Goal: Communication & Community: Answer question/provide support

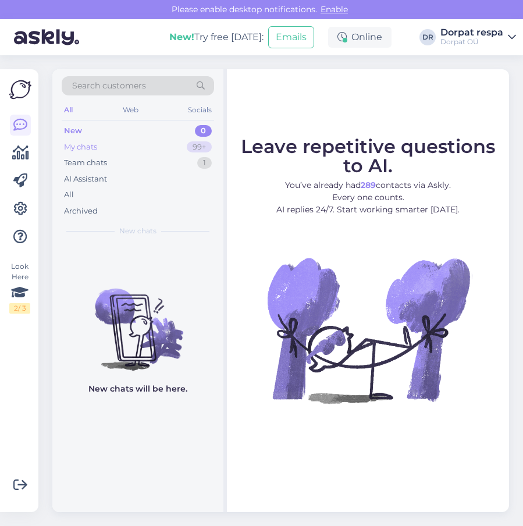
click at [80, 143] on div "My chats" at bounding box center [80, 147] width 33 height 12
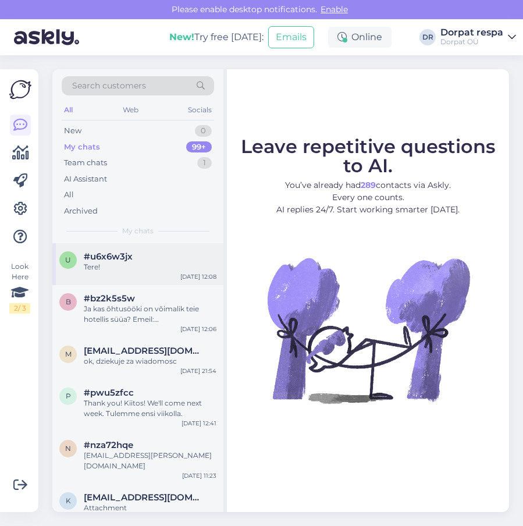
click at [92, 271] on div "Tere!" at bounding box center [150, 267] width 133 height 10
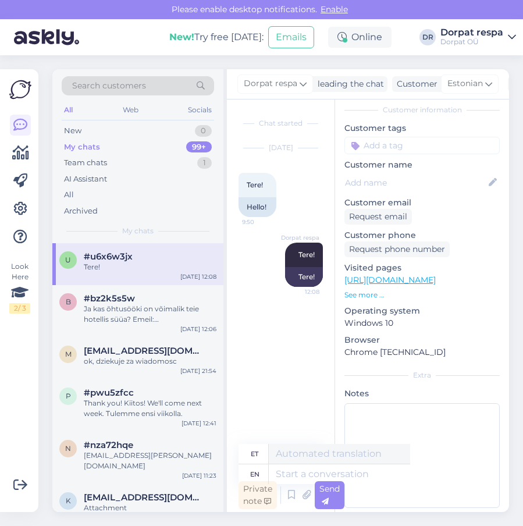
scroll to position [69, 0]
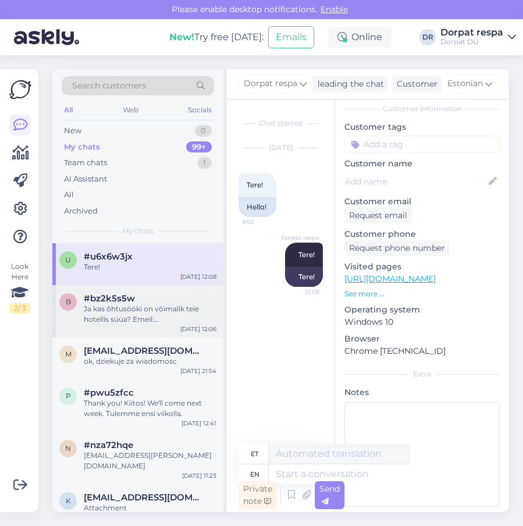
click at [114, 322] on div "Ja kas õhtusööki on võimalik teie hotellis süüa? Emeil:[EMAIL_ADDRESS][DOMAIN_N…" at bounding box center [150, 314] width 133 height 21
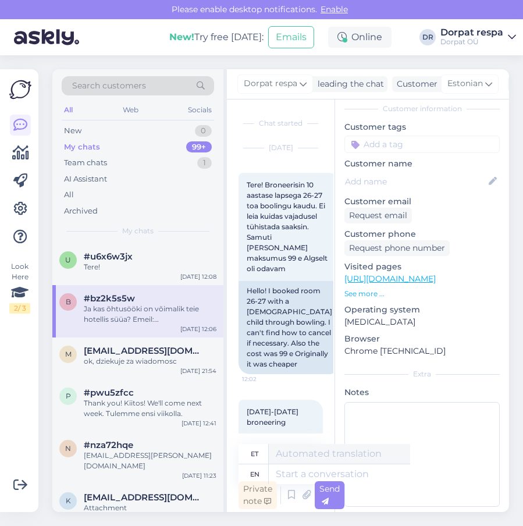
scroll to position [249, 0]
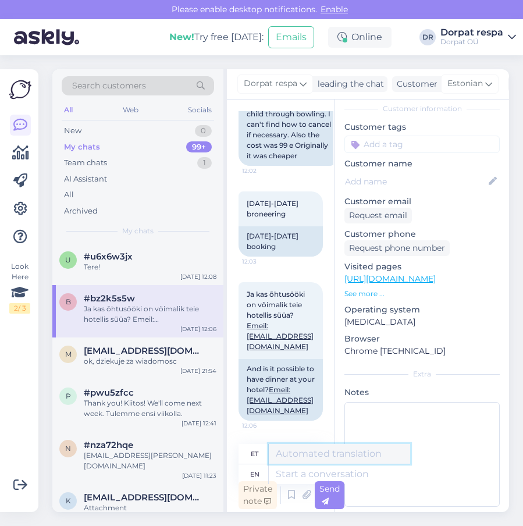
click at [292, 455] on textarea at bounding box center [339, 454] width 141 height 20
type textarea "j"
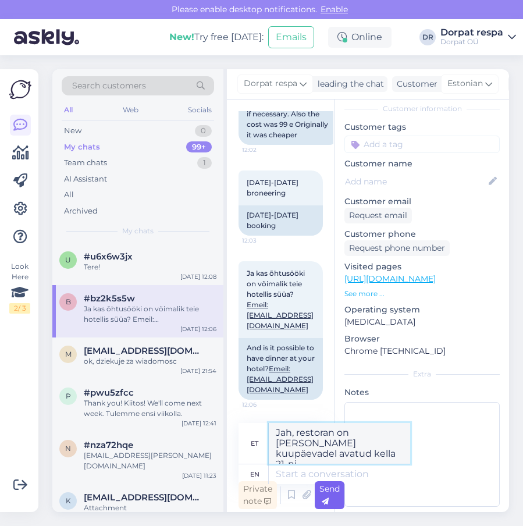
type textarea "Jah, restoran on [PERSON_NAME] kuupäevadel avatud kella 21-ni"
click at [331, 491] on span "Send" at bounding box center [330, 495] width 20 height 23
click at [289, 477] on textarea at bounding box center [339, 475] width 141 height 20
drag, startPoint x: 277, startPoint y: 432, endPoint x: 319, endPoint y: 454, distance: 47.1
click at [330, 459] on textarea "Jah, restoran on [PERSON_NAME] kuupäevadel avatud kella 21-ni" at bounding box center [339, 443] width 141 height 41
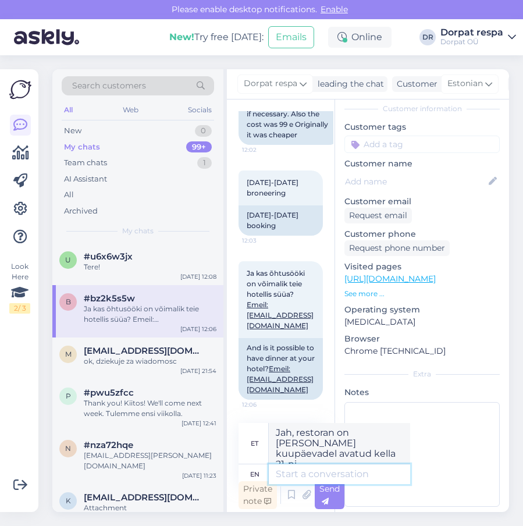
click at [284, 475] on textarea at bounding box center [339, 475] width 141 height 20
paste textarea "Jah, restoran on [PERSON_NAME] kuupäevadel avatud kella 21-ni"
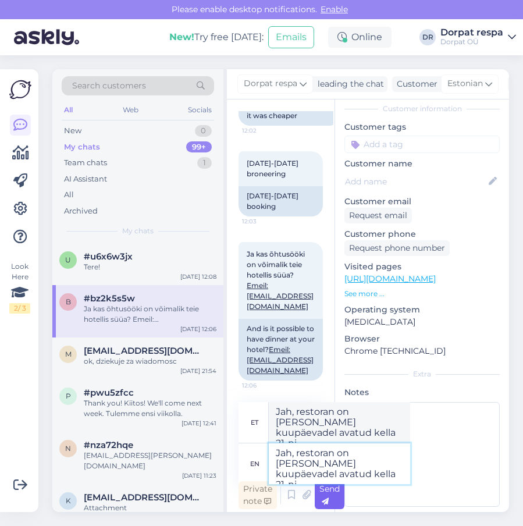
type textarea "Jah, restoran on [PERSON_NAME] kuupäevadel avatud kella 21-ni"
click at [325, 497] on span "Send" at bounding box center [330, 495] width 20 height 23
type textarea "Jah, restoran on nende päevadel avatud kella 21-ni"
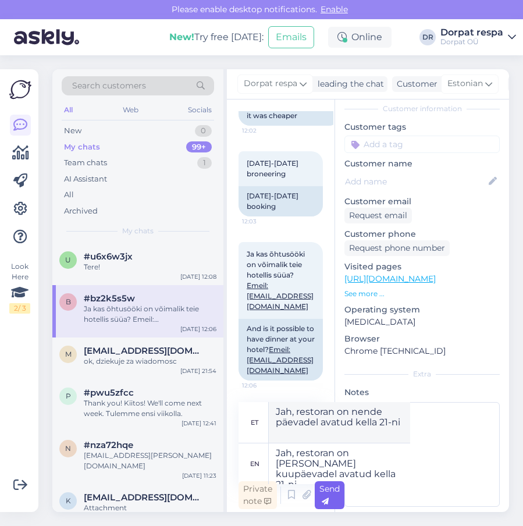
click at [330, 488] on span "Send" at bounding box center [330, 495] width 20 height 23
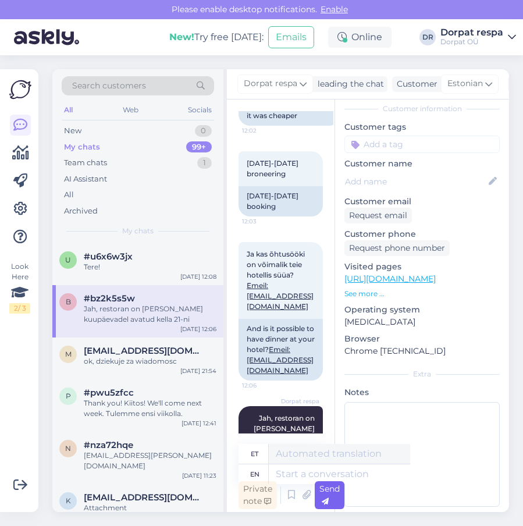
scroll to position [392, 0]
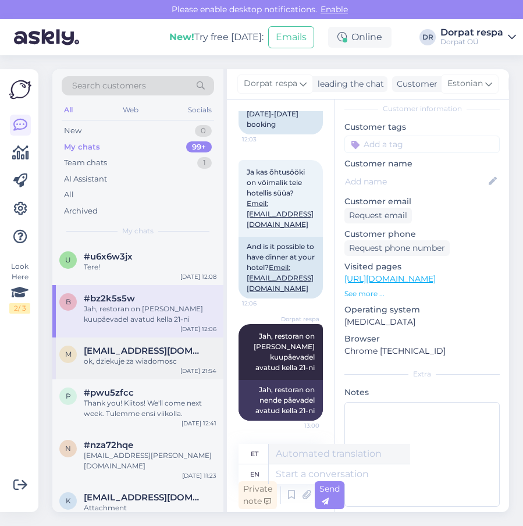
click at [105, 368] on div "m [EMAIL_ADDRESS][DOMAIN_NAME] ok, dziekuje za wiadomosc [DATE] 21:54" at bounding box center [137, 359] width 171 height 42
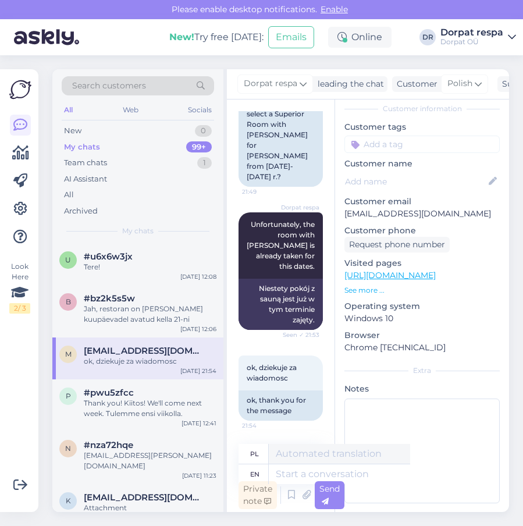
scroll to position [66, 0]
